Goal: Information Seeking & Learning: Learn about a topic

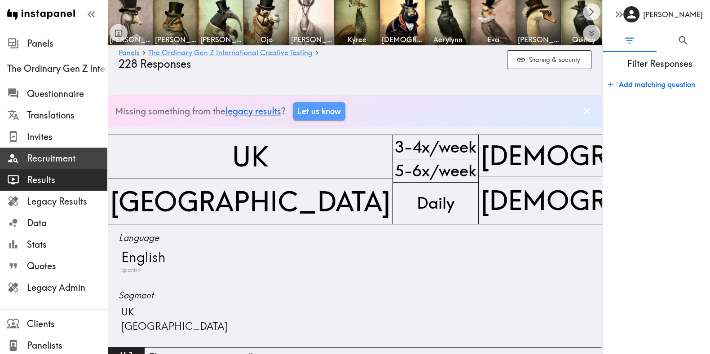
click at [70, 156] on span "Recruitment" at bounding box center [67, 158] width 80 height 13
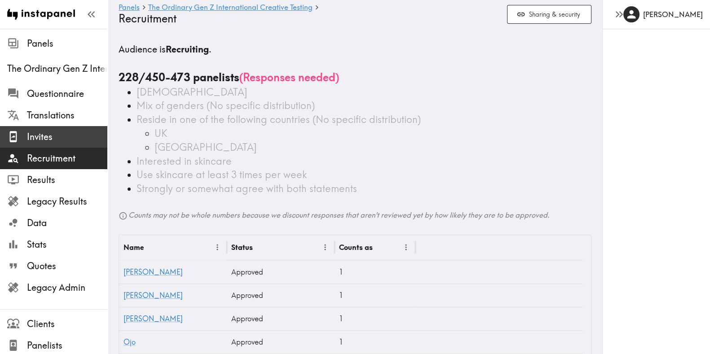
click at [24, 142] on div at bounding box center [17, 137] width 20 height 12
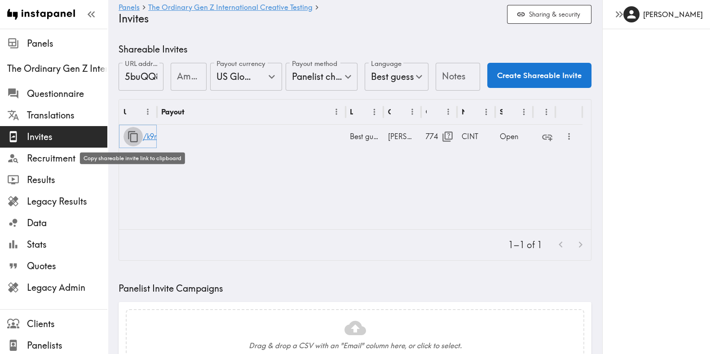
click at [135, 136] on icon "button" at bounding box center [133, 137] width 12 height 12
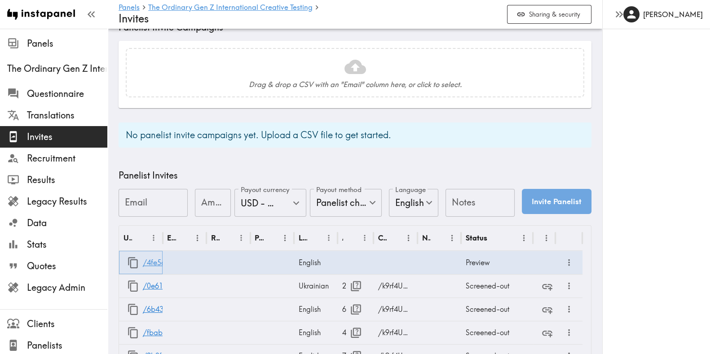
scroll to position [263, 0]
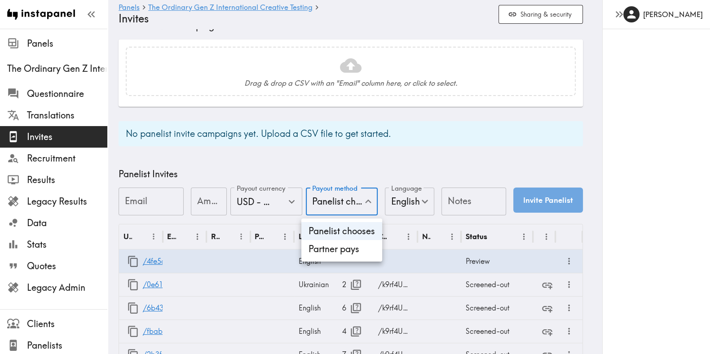
click at [418, 189] on div at bounding box center [355, 177] width 710 height 354
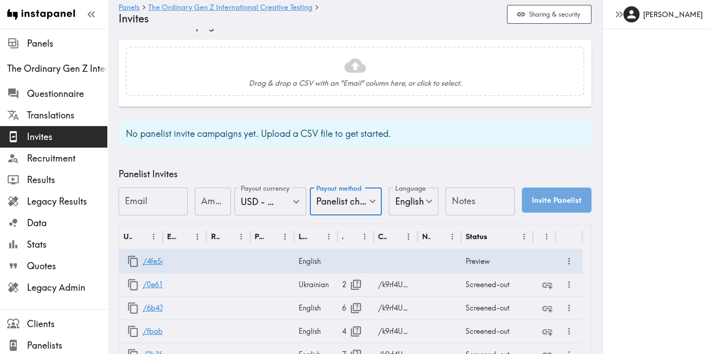
click at [455, 200] on div at bounding box center [355, 177] width 710 height 354
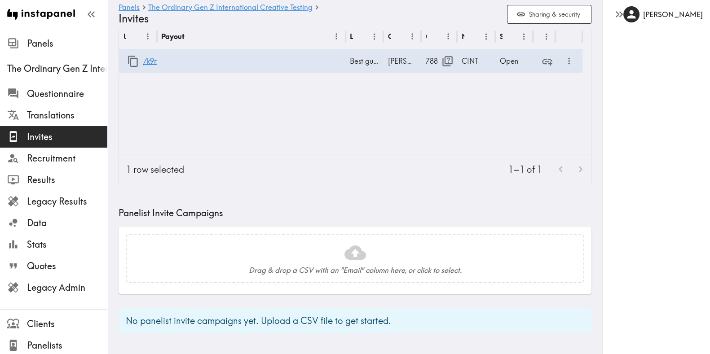
scroll to position [0, 0]
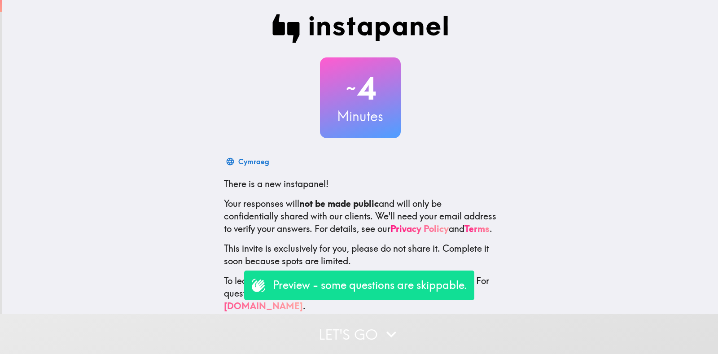
click at [443, 333] on button "Let's go" at bounding box center [359, 334] width 718 height 40
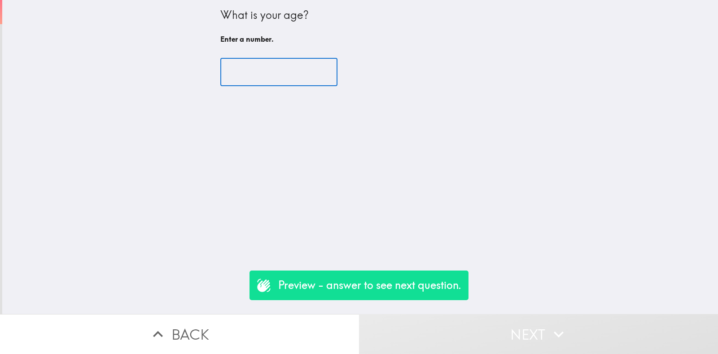
click at [274, 79] on input "number" at bounding box center [278, 72] width 117 height 28
type input "22"
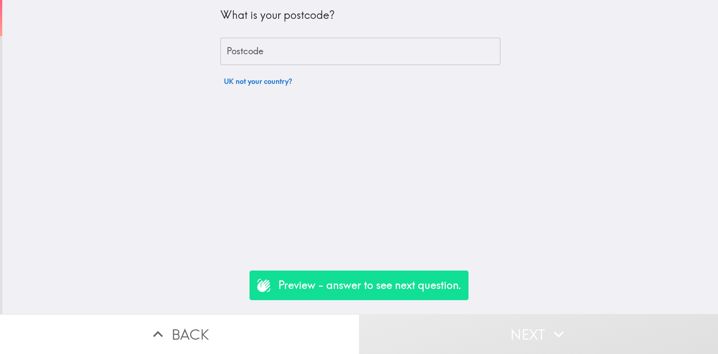
click at [282, 49] on input "Postcode" at bounding box center [360, 52] width 280 height 28
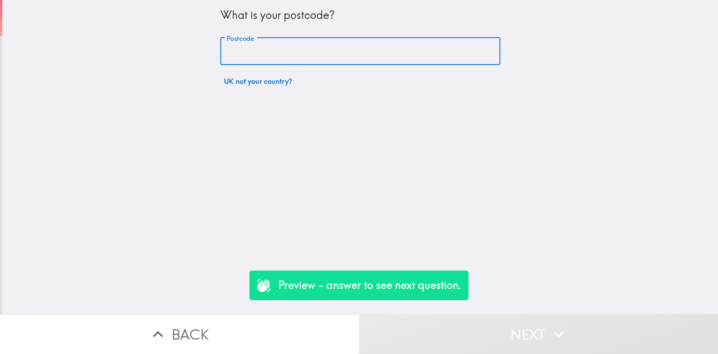
type input "rm156pr"
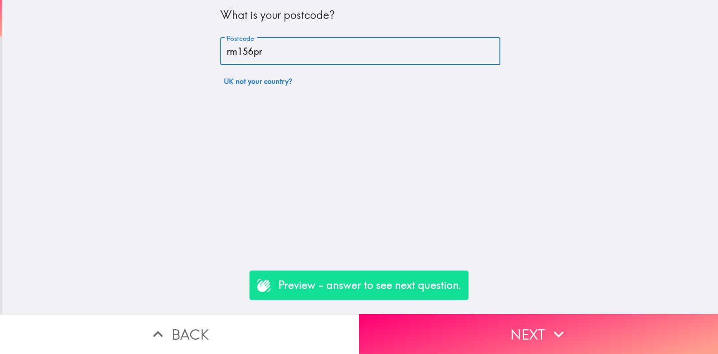
click at [442, 329] on button "Next" at bounding box center [538, 334] width 359 height 40
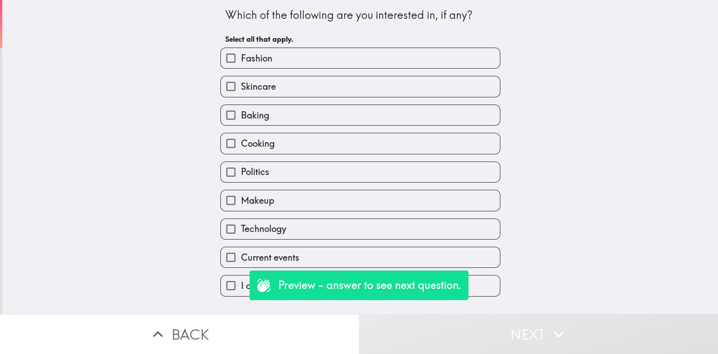
click at [256, 85] on span "Skincare" at bounding box center [258, 86] width 35 height 13
click at [241, 85] on input "Skincare" at bounding box center [231, 86] width 20 height 20
checkbox input "true"
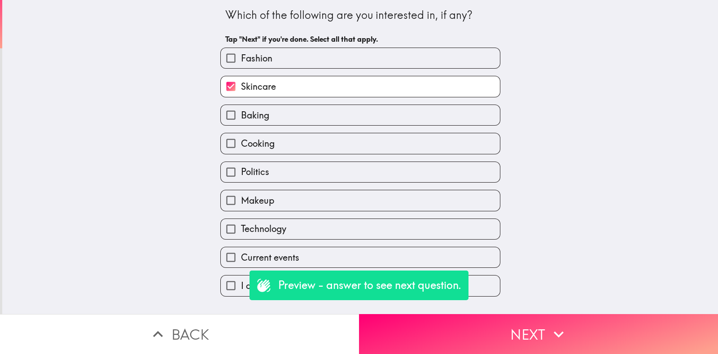
click at [501, 317] on button "Next" at bounding box center [538, 334] width 359 height 40
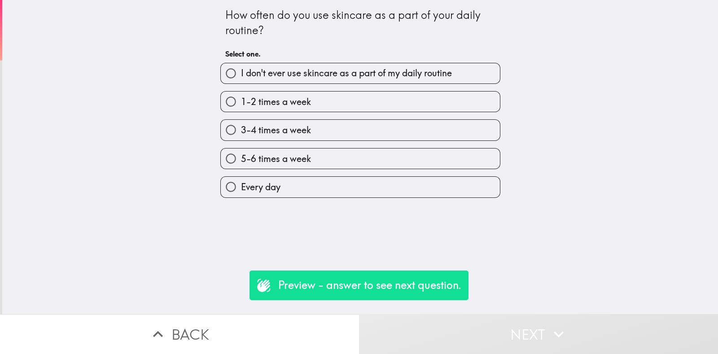
click at [305, 198] on div "How often do you use skincare as a part of your daily routine? Select one. I do…" at bounding box center [360, 157] width 716 height 314
click at [302, 191] on label "Every day" at bounding box center [360, 187] width 279 height 20
click at [241, 191] on input "Every day" at bounding box center [231, 187] width 20 height 20
radio input "true"
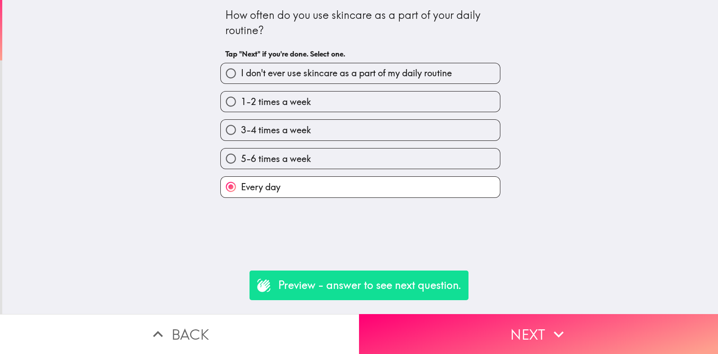
click at [470, 314] on button "Next" at bounding box center [538, 334] width 359 height 40
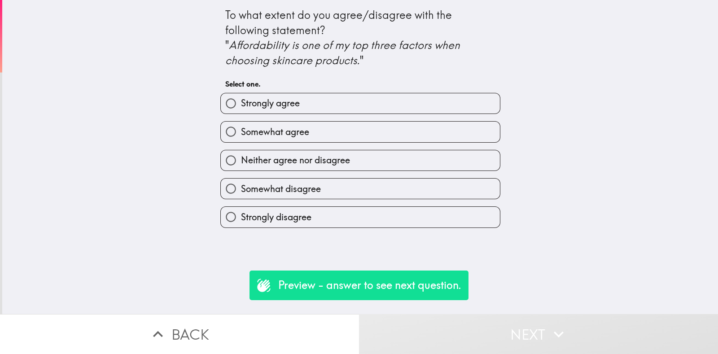
click at [231, 123] on input "Somewhat agree" at bounding box center [231, 132] width 20 height 20
radio input "true"
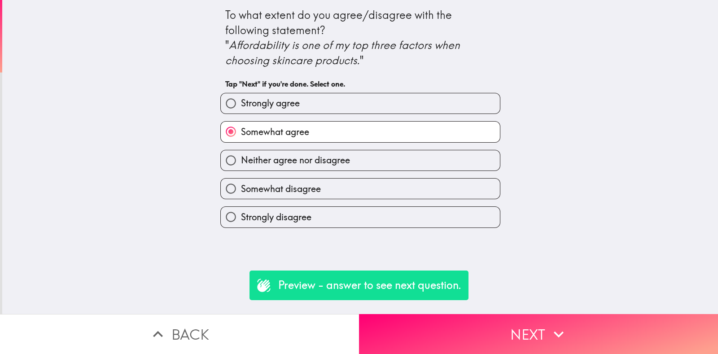
click at [494, 334] on button "Next" at bounding box center [538, 334] width 359 height 40
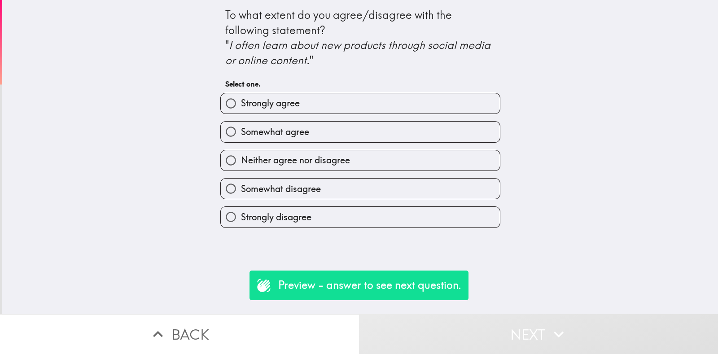
click at [229, 94] on input "Strongly agree" at bounding box center [231, 103] width 20 height 20
radio input "true"
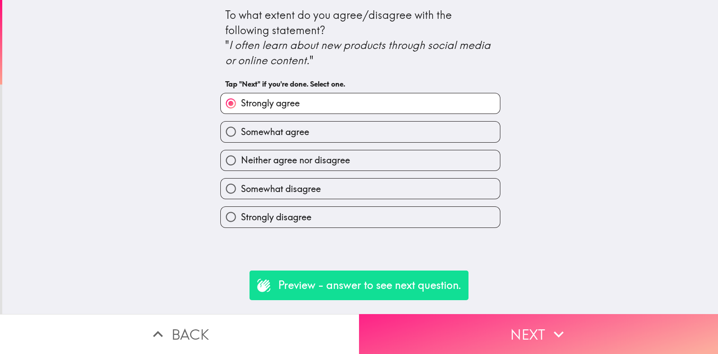
click at [474, 332] on button "Next" at bounding box center [538, 334] width 359 height 40
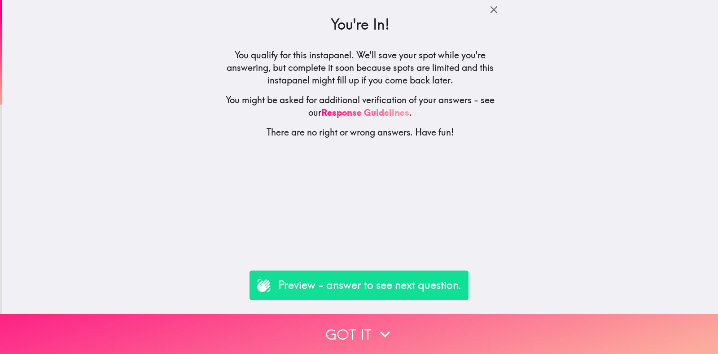
click at [502, 334] on button "Got it" at bounding box center [359, 334] width 718 height 40
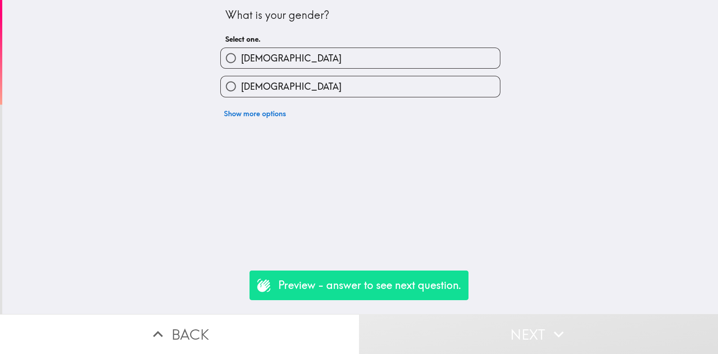
click at [230, 85] on input "Female" at bounding box center [231, 86] width 20 height 20
radio input "true"
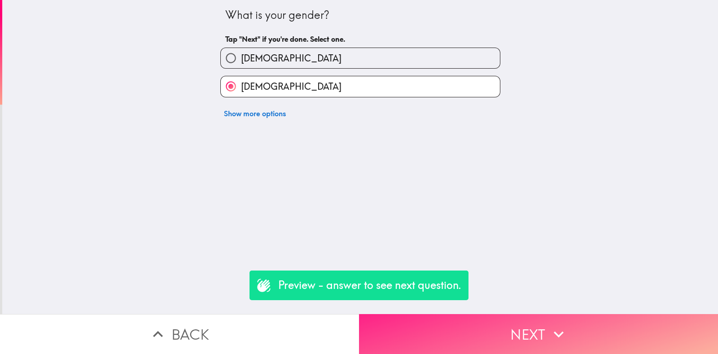
click at [493, 343] on button "Next" at bounding box center [538, 334] width 359 height 40
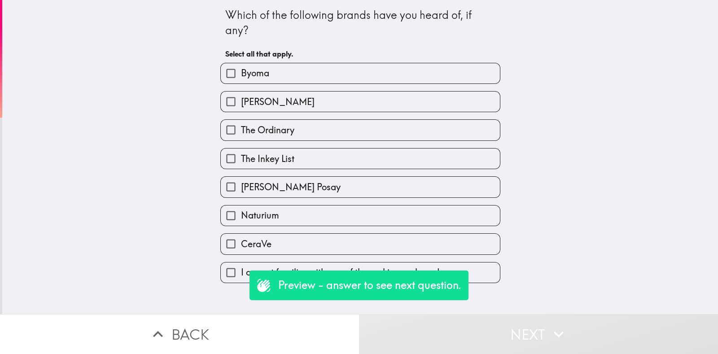
click at [242, 128] on span "The Ordinary" at bounding box center [267, 130] width 53 height 13
click at [241, 128] on input "The Ordinary" at bounding box center [231, 130] width 20 height 20
checkbox input "true"
click at [489, 345] on button "Next" at bounding box center [538, 334] width 359 height 40
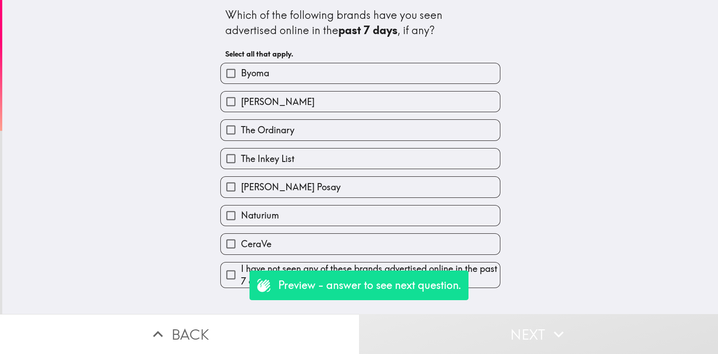
click at [242, 124] on span "The Ordinary" at bounding box center [267, 130] width 53 height 13
click at [241, 123] on input "The Ordinary" at bounding box center [231, 130] width 20 height 20
checkbox input "true"
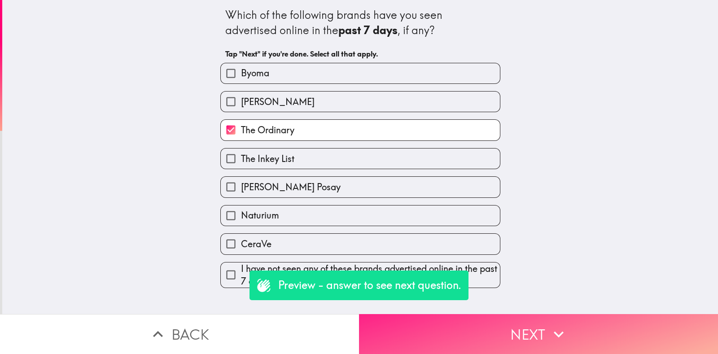
click at [492, 340] on button "Next" at bounding box center [538, 334] width 359 height 40
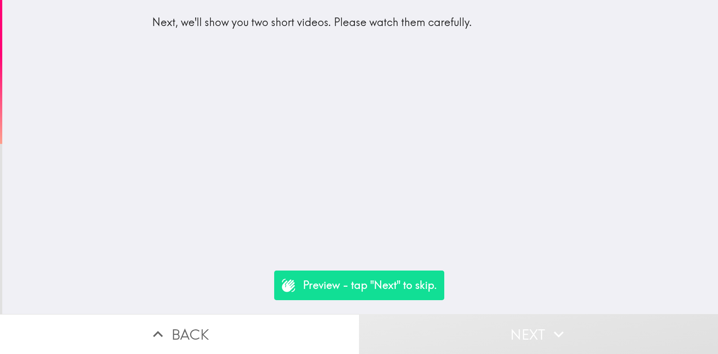
click at [495, 331] on button "Next" at bounding box center [538, 334] width 359 height 40
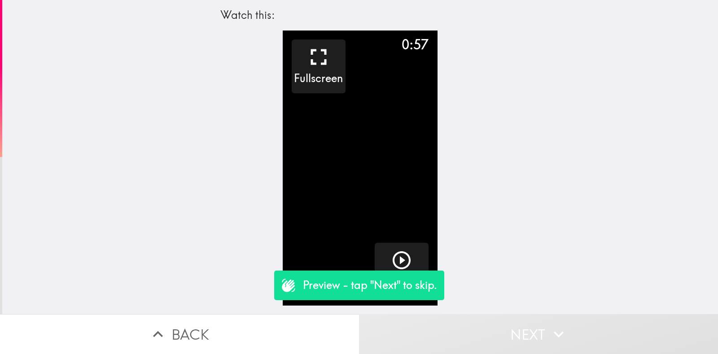
click at [489, 336] on button "Next" at bounding box center [538, 334] width 359 height 40
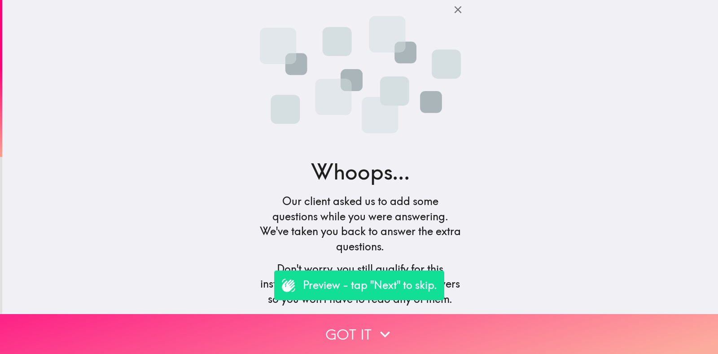
click at [487, 330] on button "Got it" at bounding box center [359, 334] width 718 height 40
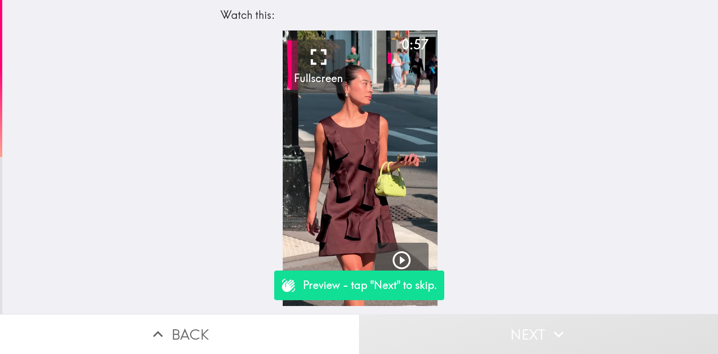
click at [490, 330] on button "Next" at bounding box center [538, 334] width 359 height 40
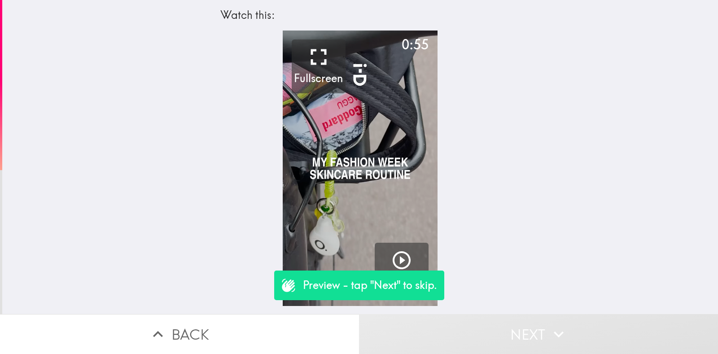
click at [491, 334] on button "Next" at bounding box center [538, 334] width 359 height 40
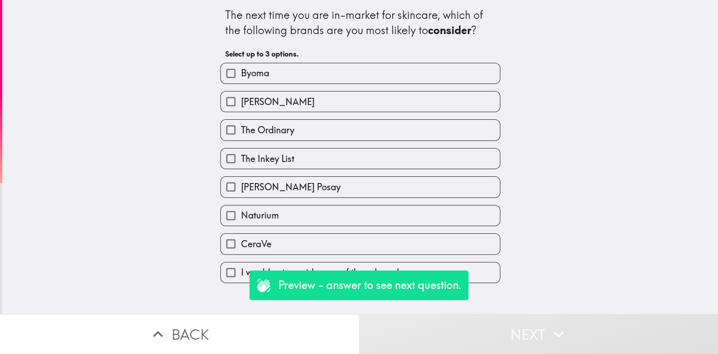
click at [494, 336] on button "Next" at bounding box center [538, 334] width 359 height 40
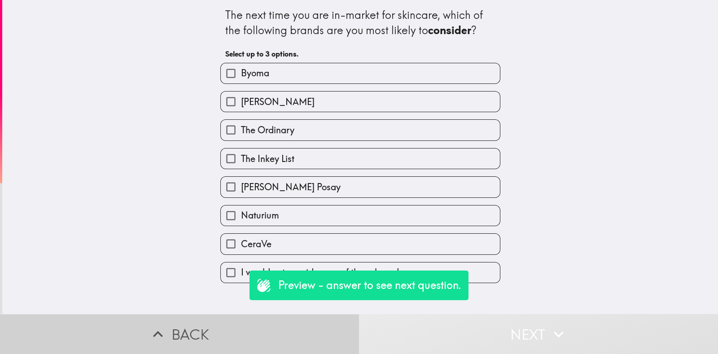
click at [200, 322] on button "Back" at bounding box center [179, 334] width 359 height 40
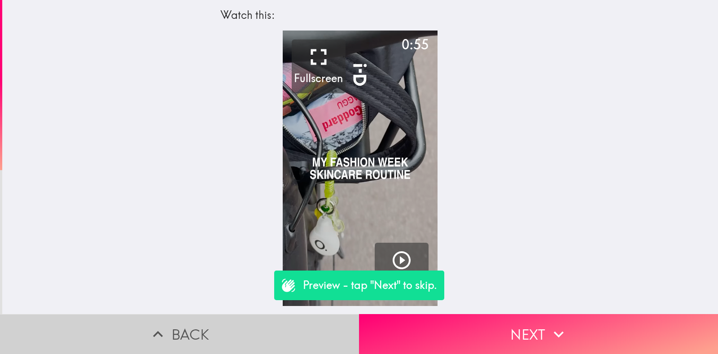
click at [200, 322] on button "Back" at bounding box center [179, 334] width 359 height 40
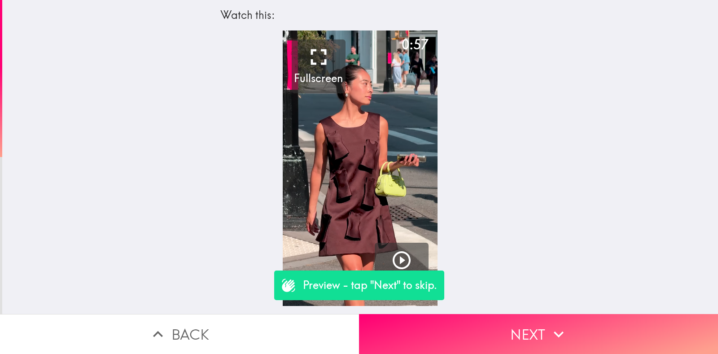
click at [200, 322] on button "Back" at bounding box center [179, 334] width 359 height 40
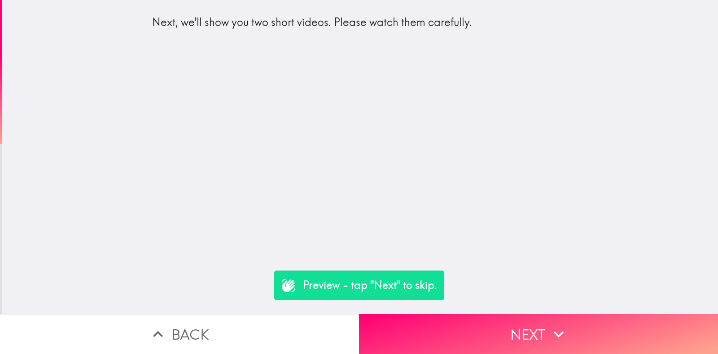
click at [200, 322] on button "Back" at bounding box center [179, 334] width 359 height 40
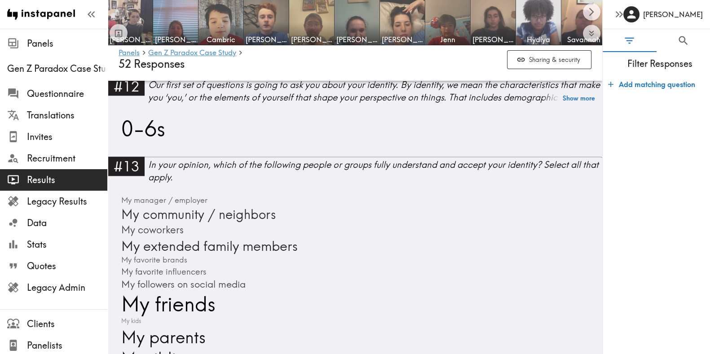
scroll to position [1489, 0]
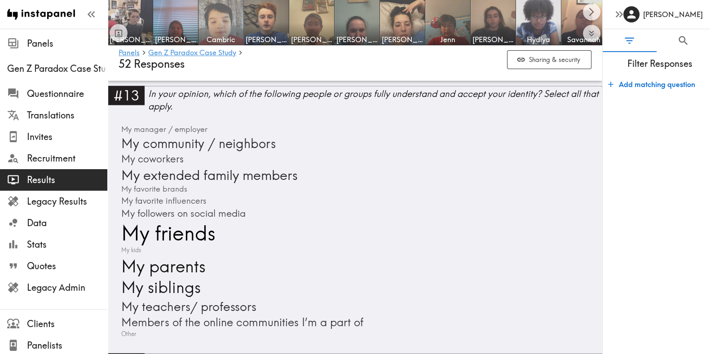
click at [209, 18] on img at bounding box center [221, 22] width 47 height 47
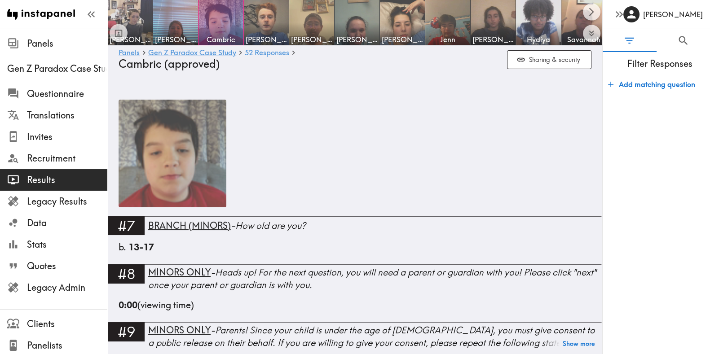
click at [182, 164] on img at bounding box center [173, 154] width 108 height 108
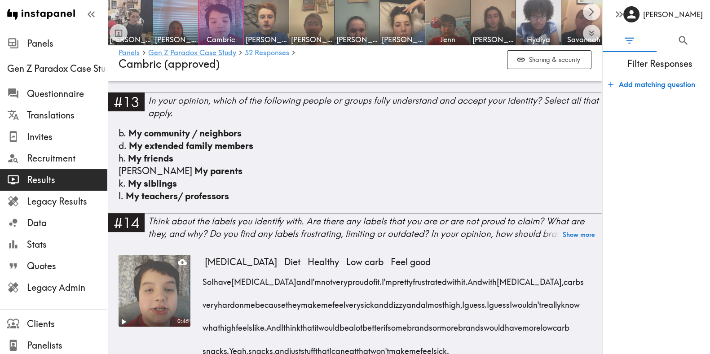
scroll to position [579, 0]
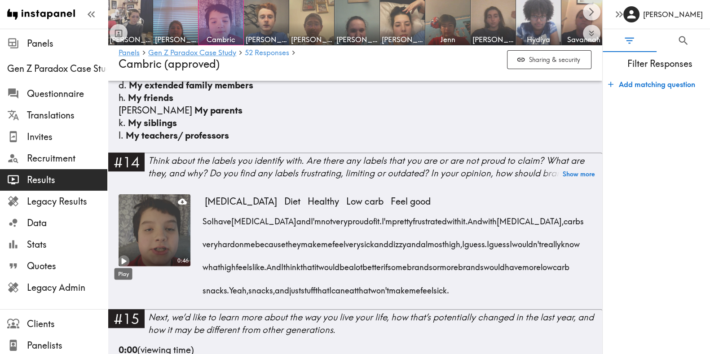
click at [119, 261] on icon "Play" at bounding box center [124, 261] width 12 height 12
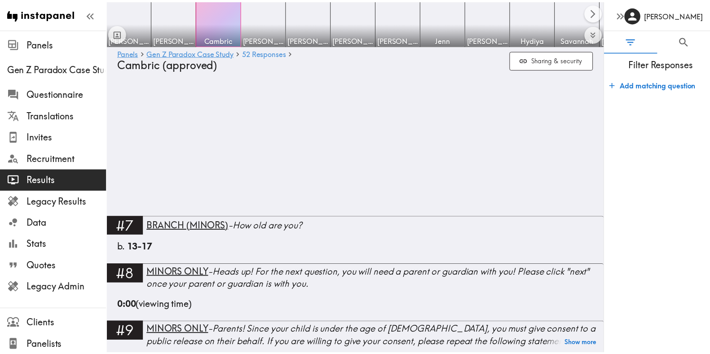
scroll to position [646, 0]
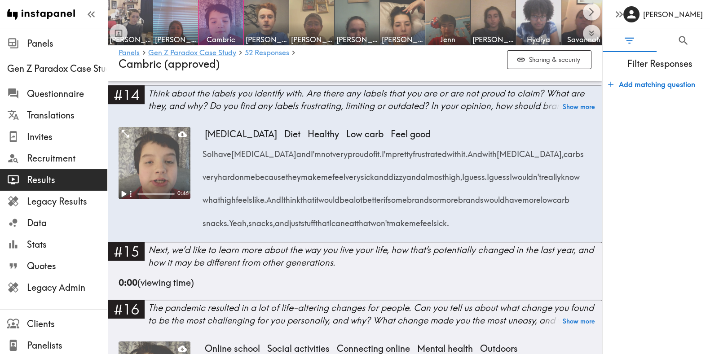
click at [124, 192] on icon "Play" at bounding box center [124, 194] width 5 height 6
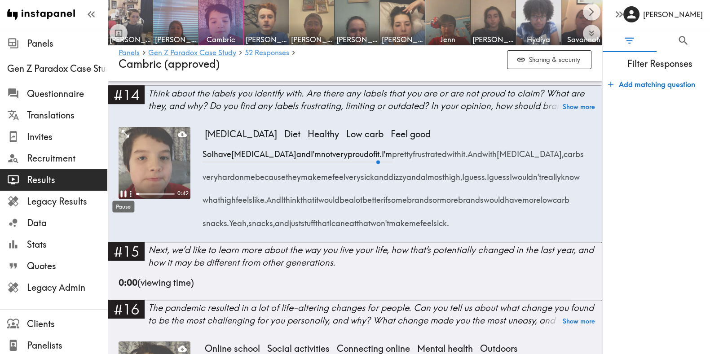
click at [124, 192] on icon "Pause" at bounding box center [123, 193] width 6 height 7
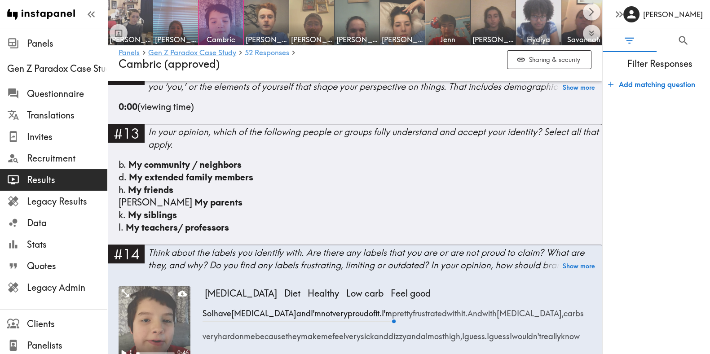
scroll to position [397, 0]
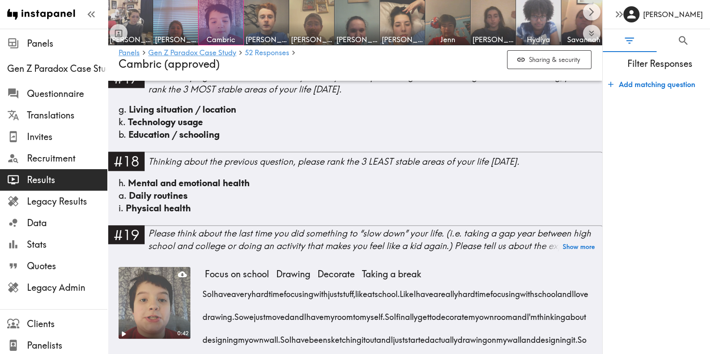
scroll to position [840, 0]
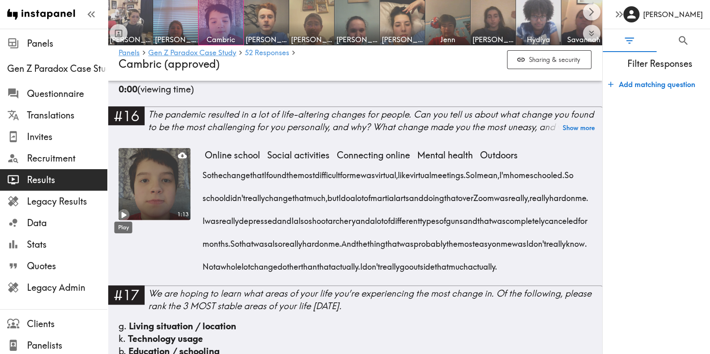
click at [122, 214] on icon "Play" at bounding box center [124, 215] width 5 height 6
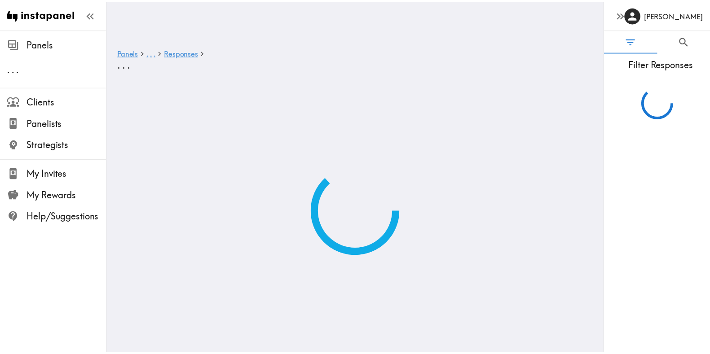
scroll to position [861, 0]
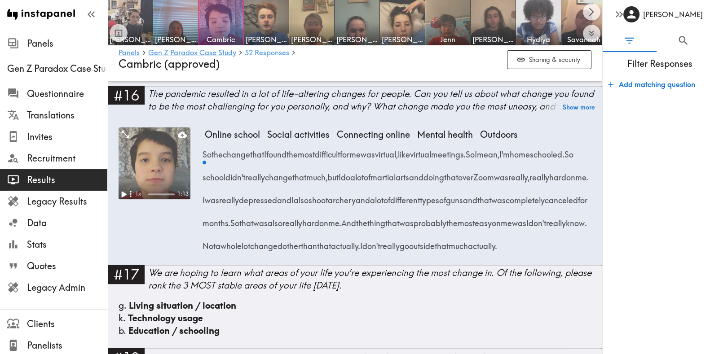
click at [125, 189] on icon "Play" at bounding box center [124, 194] width 12 height 12
click at [125, 193] on icon "Pause" at bounding box center [123, 194] width 6 height 7
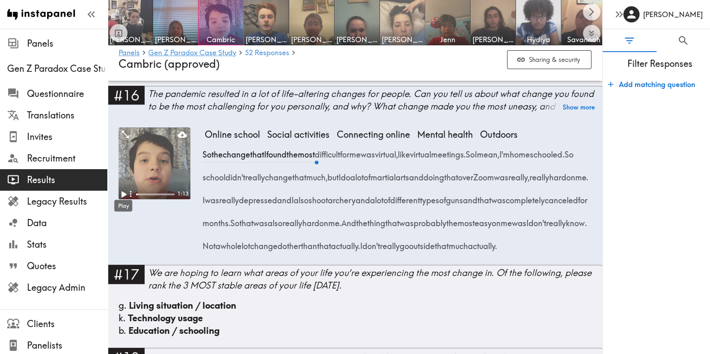
click at [406, 24] on img at bounding box center [402, 22] width 47 height 47
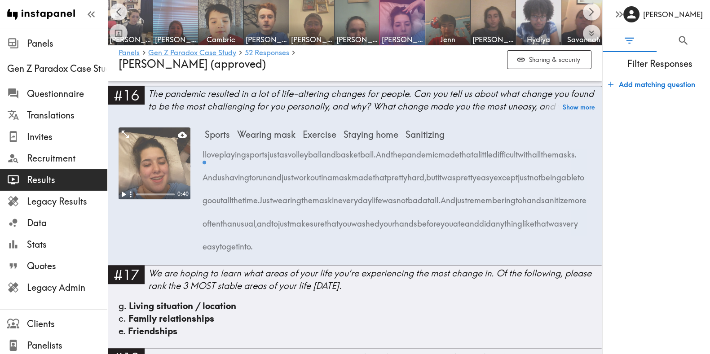
scroll to position [0, 47]
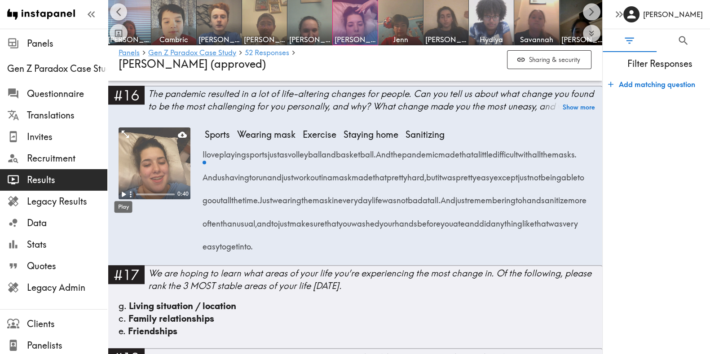
click at [123, 195] on div "Play" at bounding box center [124, 204] width 20 height 19
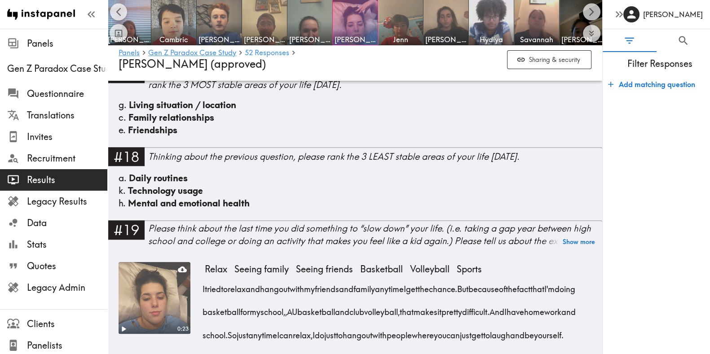
scroll to position [1032, 0]
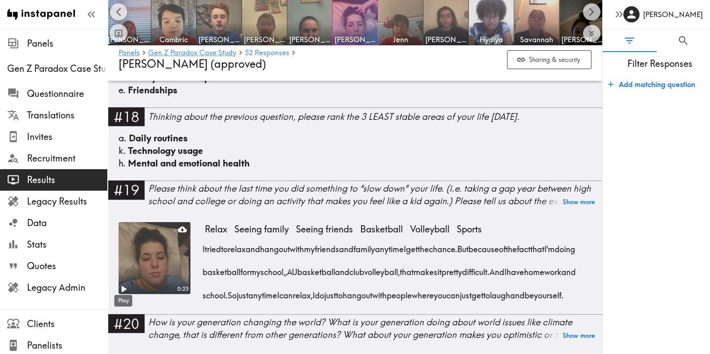
click at [123, 289] on div "Play" at bounding box center [124, 298] width 20 height 19
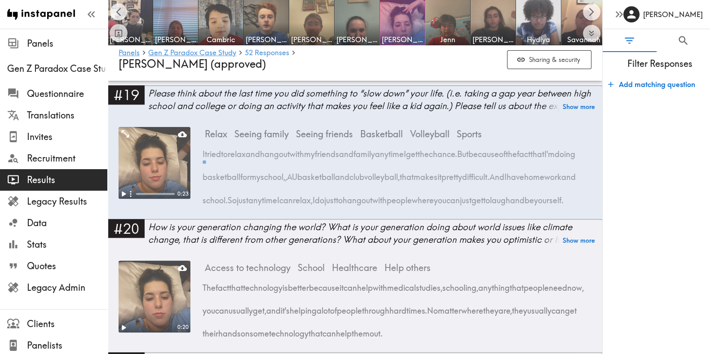
scroll to position [0, 47]
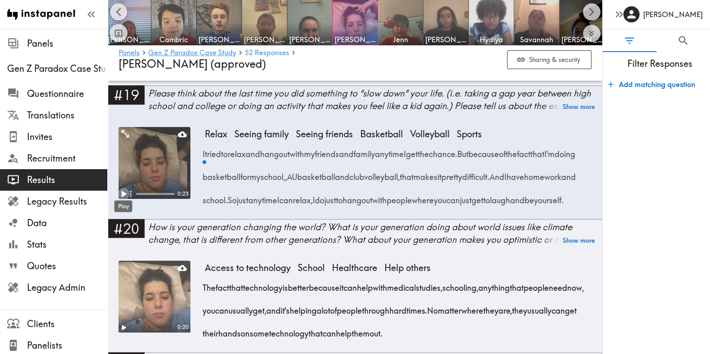
click at [121, 192] on icon "Play" at bounding box center [124, 194] width 12 height 12
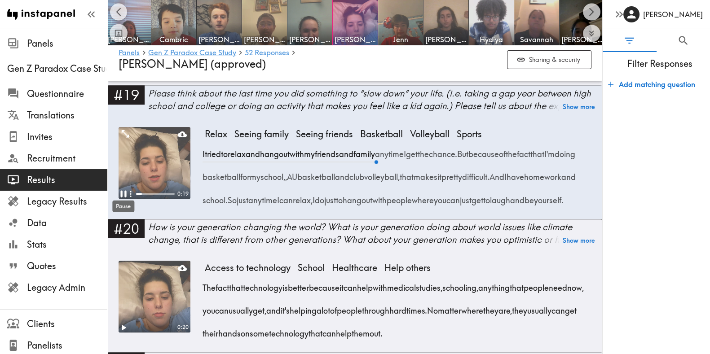
click at [121, 192] on icon "Pause" at bounding box center [123, 193] width 6 height 7
click at [112, 8] on button "Scroll left" at bounding box center [119, 12] width 18 height 18
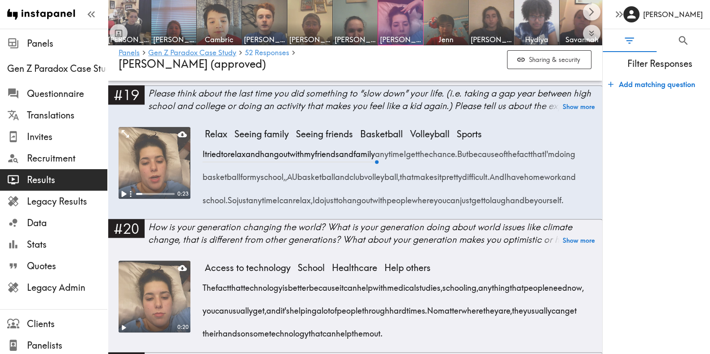
scroll to position [0, 0]
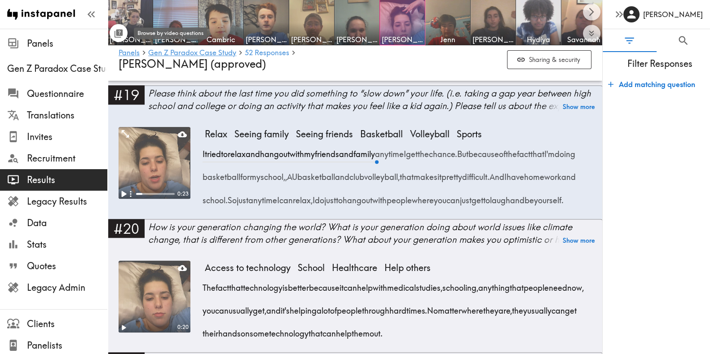
click at [119, 28] on button "Toggle between responses and questions" at bounding box center [119, 33] width 18 height 18
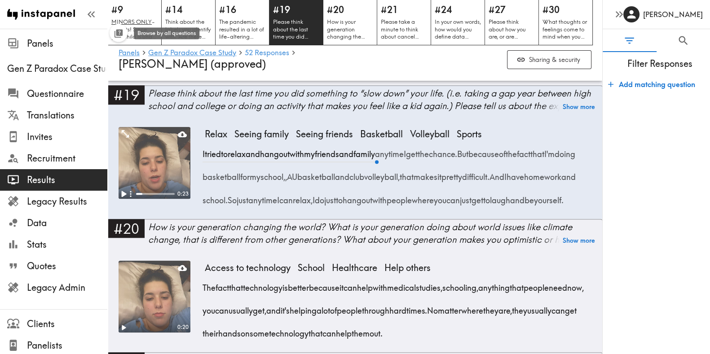
click at [120, 29] on icon "Toggle between responses and questions" at bounding box center [119, 33] width 10 height 10
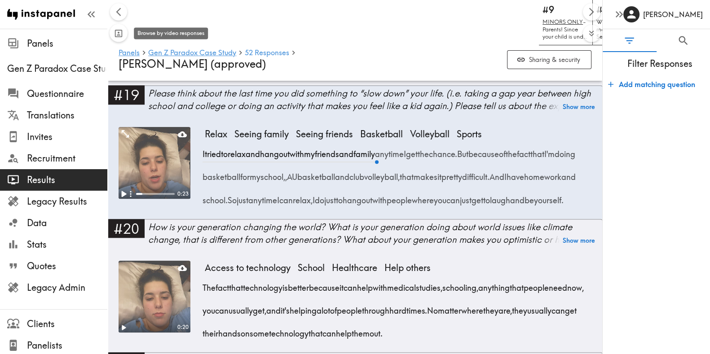
scroll to position [0, 749]
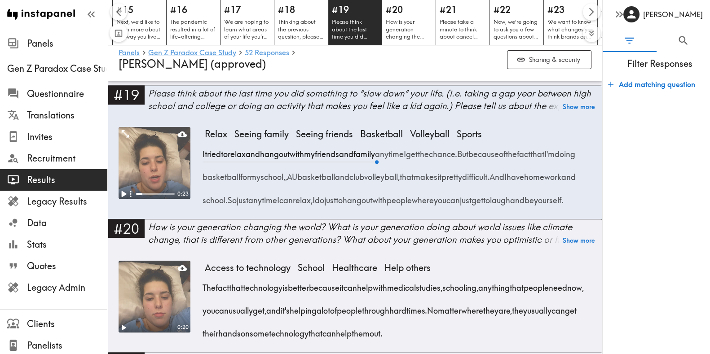
click at [122, 33] on icon "Toggle between responses and questions" at bounding box center [118, 34] width 8 height 8
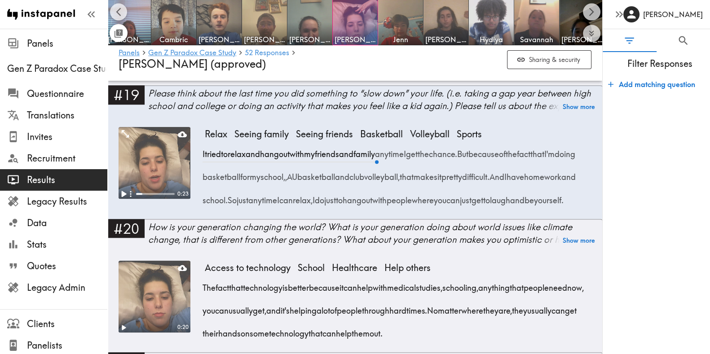
scroll to position [879, 0]
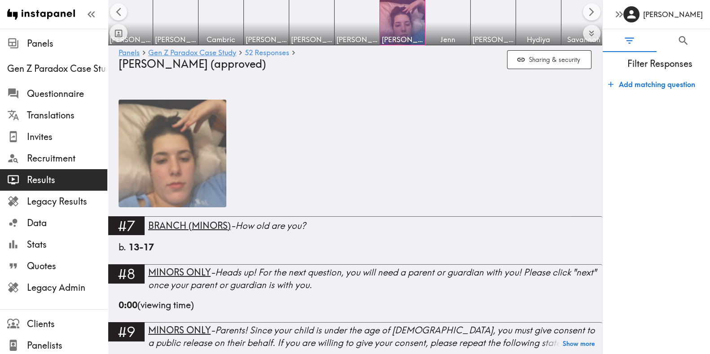
scroll to position [0, 47]
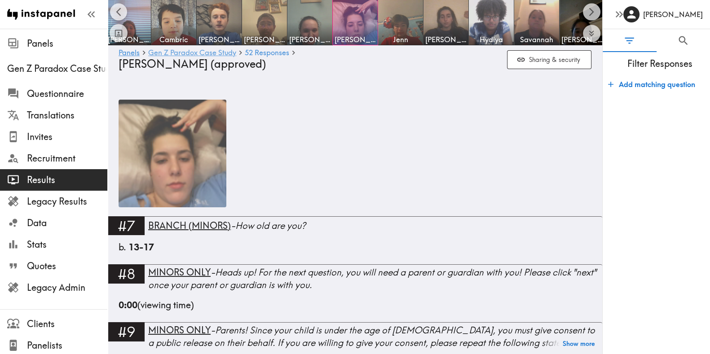
click at [198, 50] on link "Gen Z Paradox Case Study" at bounding box center [192, 53] width 88 height 9
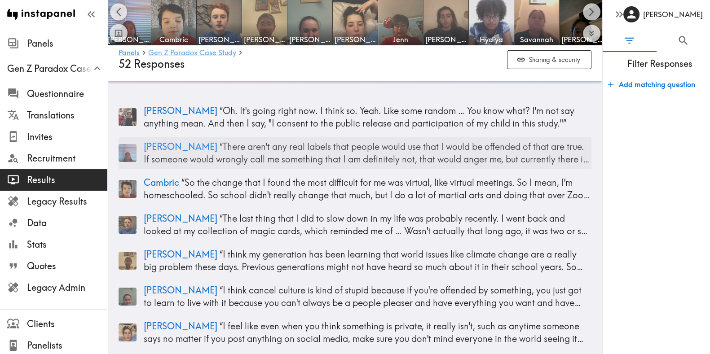
scroll to position [44, 0]
click at [305, 116] on p "Mel “ Oh. It's going right now. I think so. Yeah. Like some random … You know w…" at bounding box center [368, 117] width 448 height 25
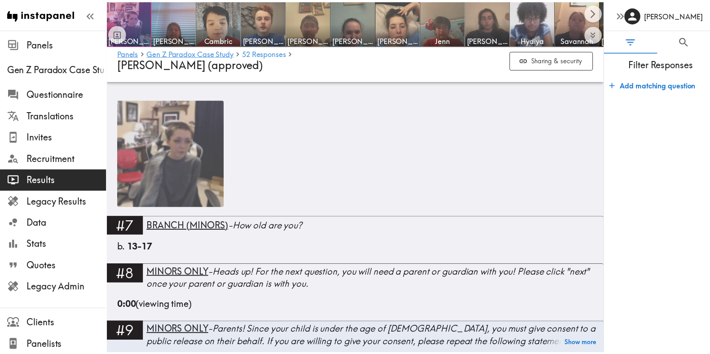
scroll to position [238, 0]
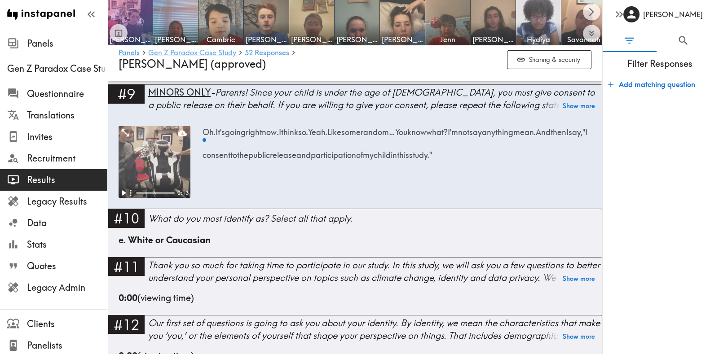
click at [193, 49] on link "Gen Z Paradox Case Study" at bounding box center [192, 53] width 88 height 9
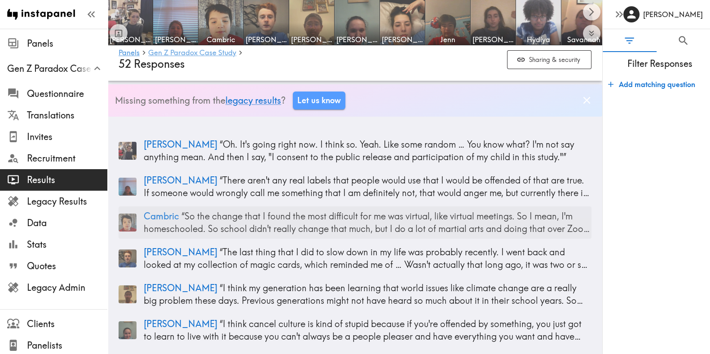
scroll to position [11, 0]
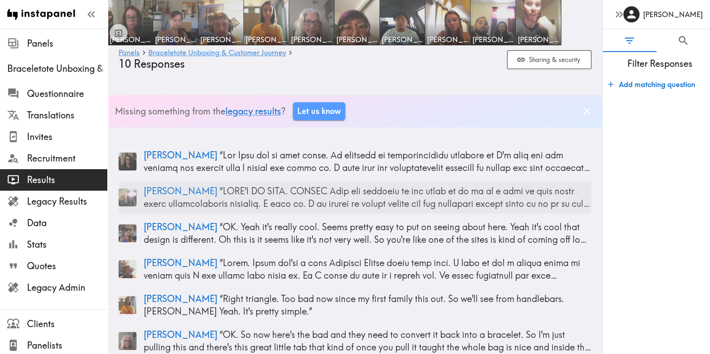
click at [291, 192] on p "[PERSON_NAME] “ ”" at bounding box center [368, 197] width 448 height 25
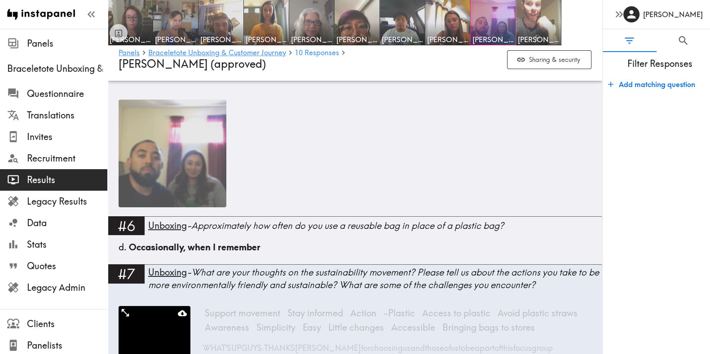
scroll to position [180, 0]
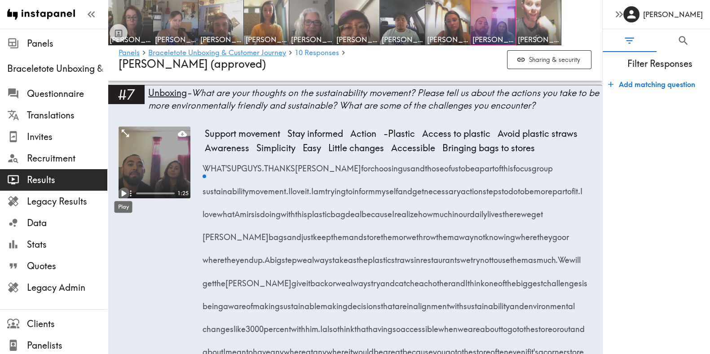
click at [123, 193] on icon "Play" at bounding box center [124, 194] width 5 height 6
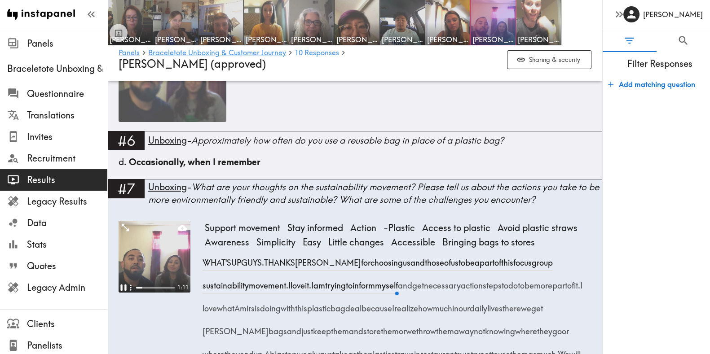
scroll to position [86, 0]
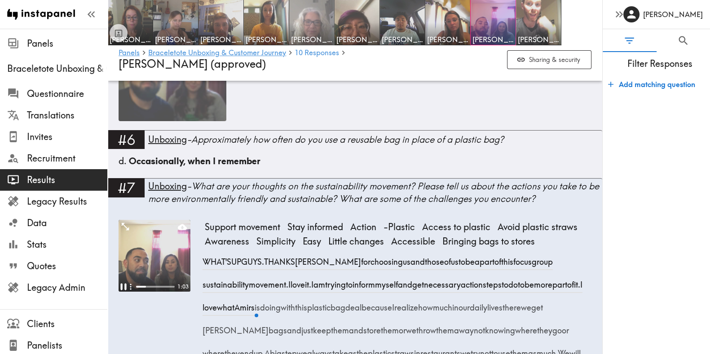
click at [310, 17] on img at bounding box center [311, 22] width 47 height 47
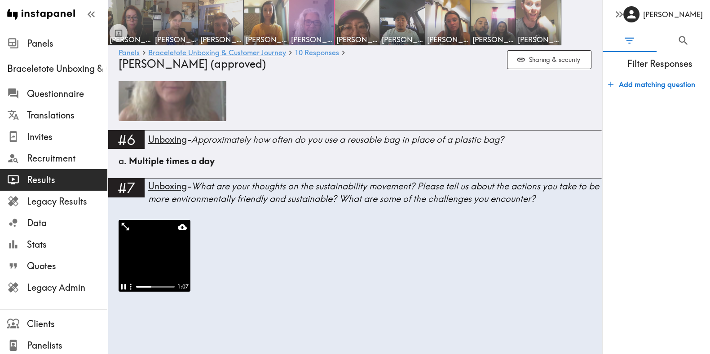
scroll to position [187, 0]
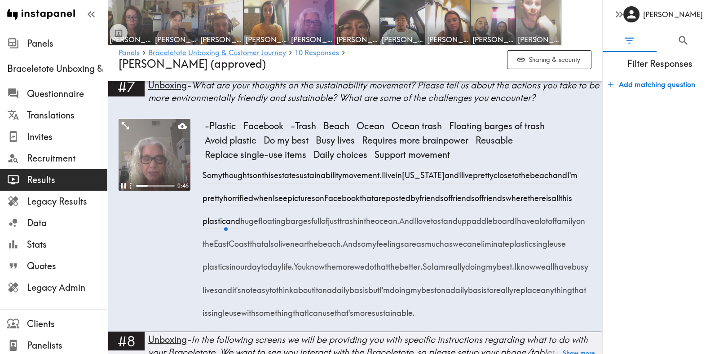
click at [537, 20] on img at bounding box center [538, 22] width 47 height 47
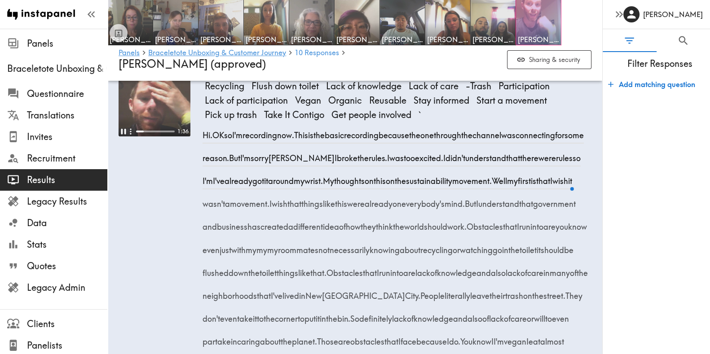
scroll to position [247, 0]
